Goal: Entertainment & Leisure: Consume media (video, audio)

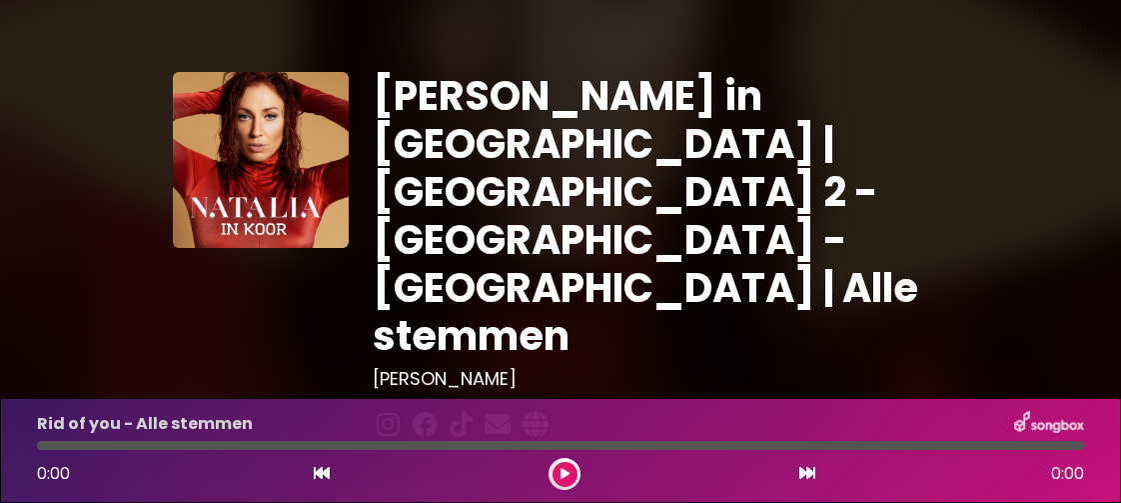
click at [562, 472] on icon at bounding box center [565, 474] width 9 height 12
click at [803, 477] on icon at bounding box center [807, 473] width 16 height 16
click at [561, 473] on icon at bounding box center [565, 474] width 9 height 12
click at [563, 475] on icon at bounding box center [565, 474] width 9 height 12
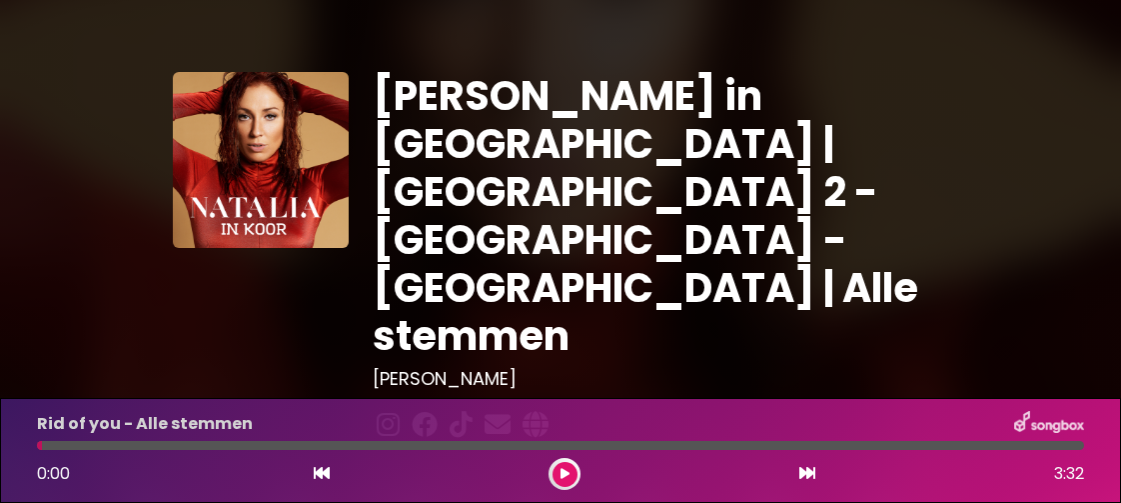
click at [567, 474] on icon at bounding box center [565, 474] width 9 height 12
